Goal: Information Seeking & Learning: Learn about a topic

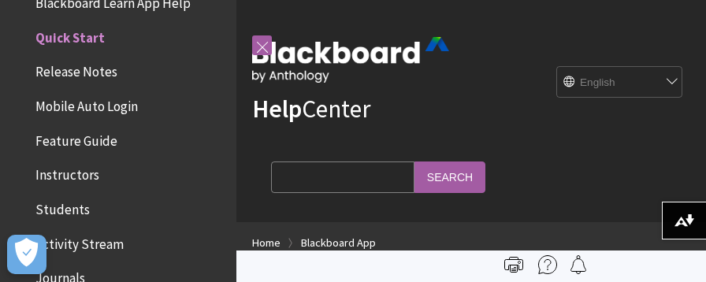
click at [76, 208] on span "Students" at bounding box center [62, 206] width 54 height 21
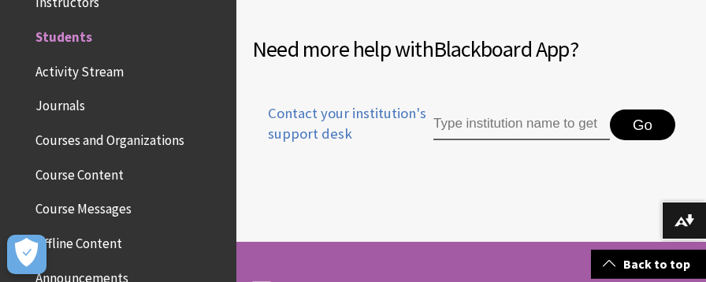
scroll to position [2150, 0]
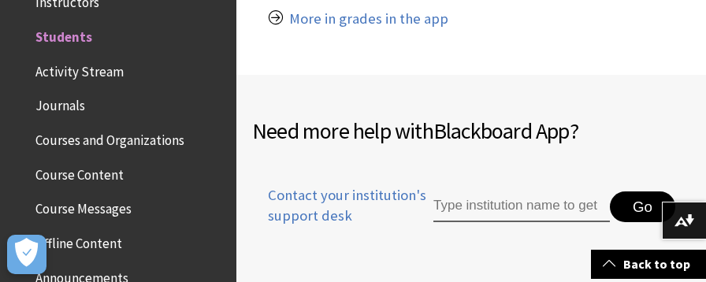
click at [498, 191] on input "Type institution name to get support" at bounding box center [521, 207] width 176 height 32
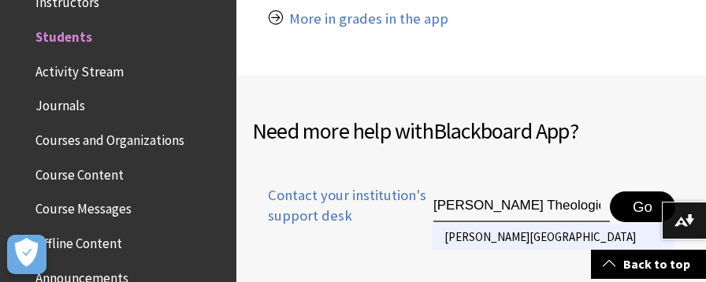
type input "Wesley Theological"
click at [502, 224] on li "Wesley Theological Seminary" at bounding box center [553, 237] width 243 height 26
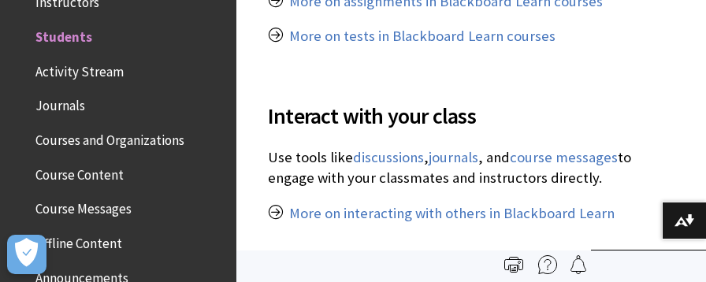
scroll to position [1344, 0]
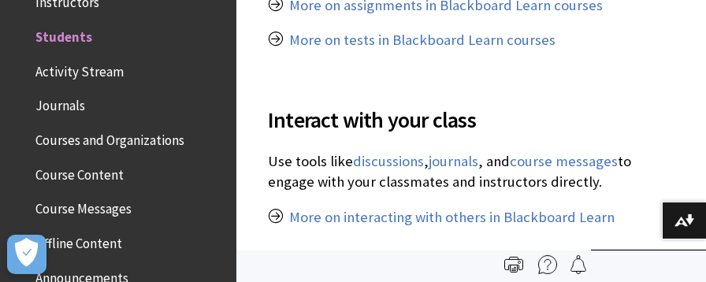
click at [389, 119] on span "Interact with your class" at bounding box center [471, 119] width 406 height 33
click at [386, 161] on link "discussions" at bounding box center [388, 161] width 71 height 19
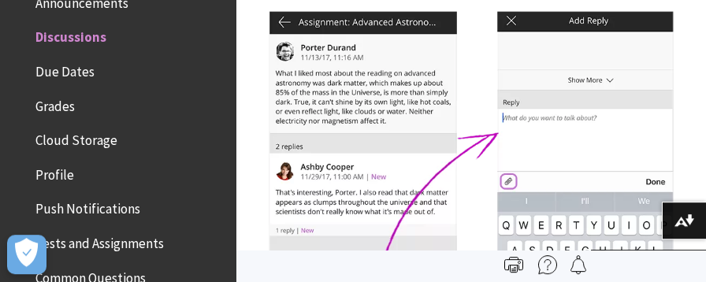
scroll to position [434, 0]
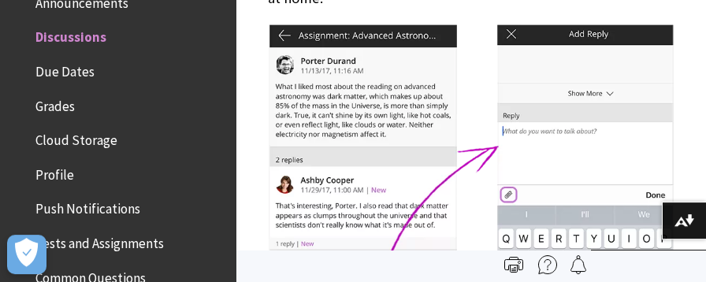
drag, startPoint x: 699, startPoint y: 39, endPoint x: 700, endPoint y: 48, distance: 8.7
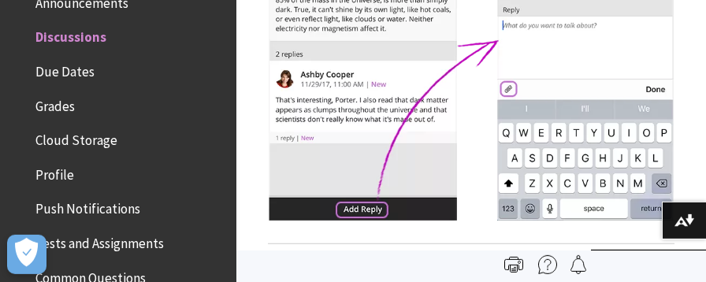
scroll to position [532, 0]
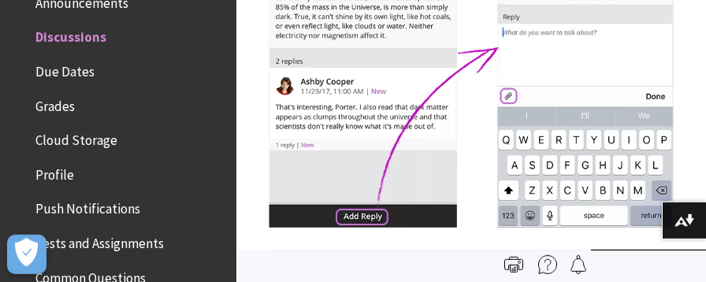
click at [368, 217] on img at bounding box center [471, 76] width 406 height 303
click at [515, 26] on img at bounding box center [471, 76] width 406 height 303
click at [518, 18] on img at bounding box center [471, 76] width 406 height 303
click at [510, 9] on img at bounding box center [471, 76] width 406 height 303
drag, startPoint x: 700, startPoint y: 39, endPoint x: 706, endPoint y: 95, distance: 55.4
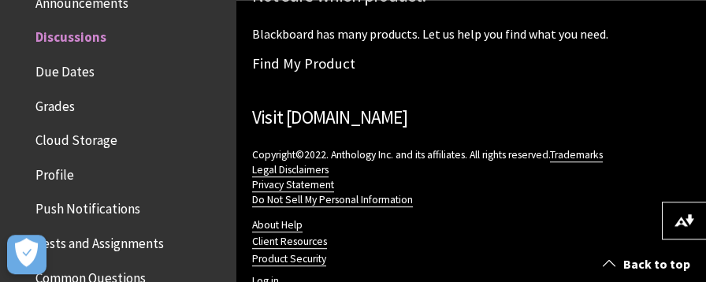
scroll to position [4574, 0]
